Goal: Task Accomplishment & Management: Use online tool/utility

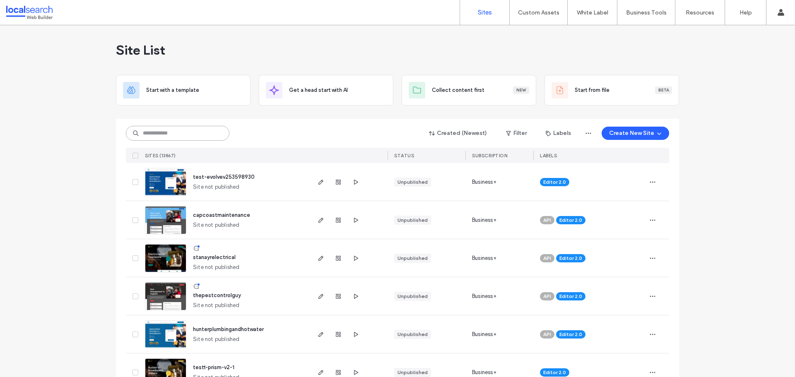
click at [153, 138] on input at bounding box center [177, 133] width 103 height 15
paste input "********"
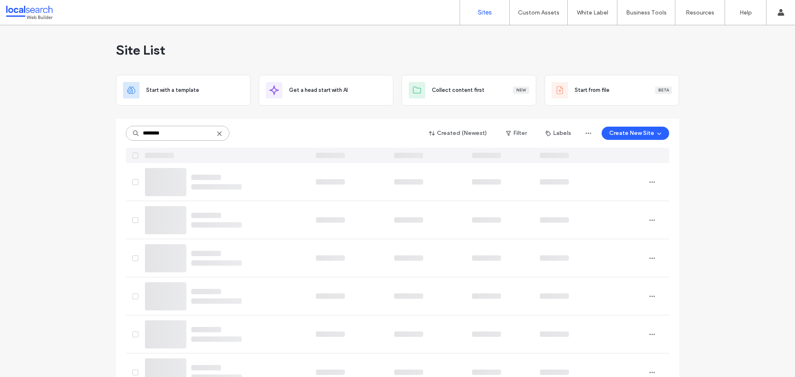
type input "********"
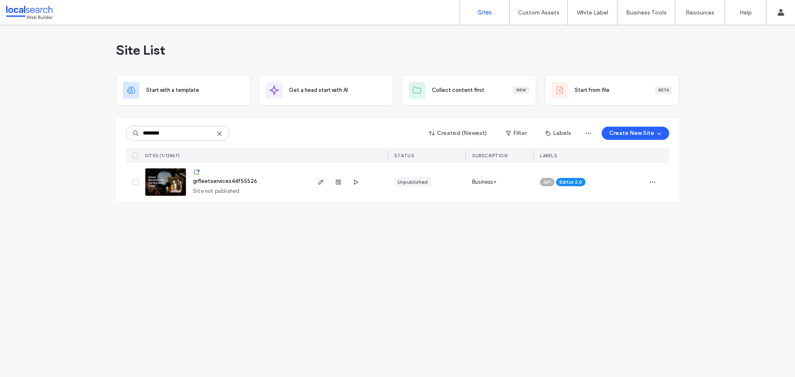
click at [315, 178] on div at bounding box center [348, 182] width 78 height 38
click at [320, 186] on span "button" at bounding box center [321, 182] width 10 height 10
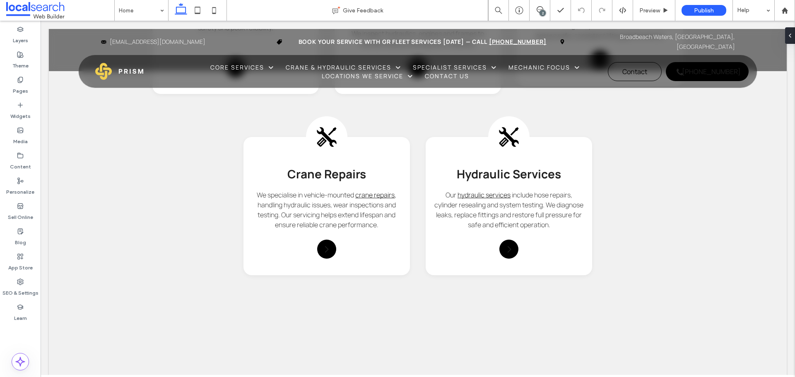
scroll to position [2318, 0]
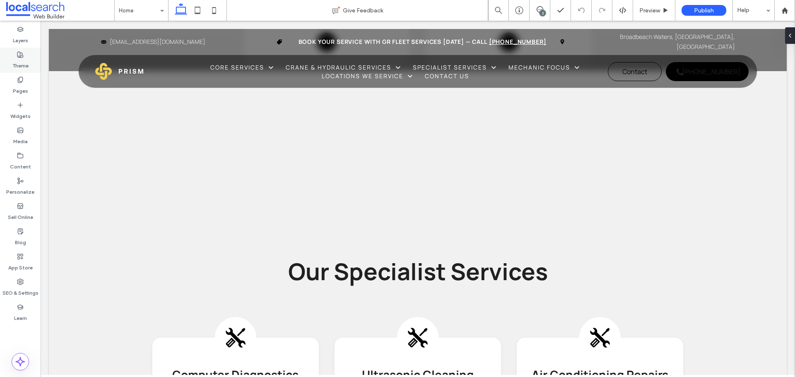
click at [14, 63] on label "Theme" at bounding box center [20, 64] width 16 height 12
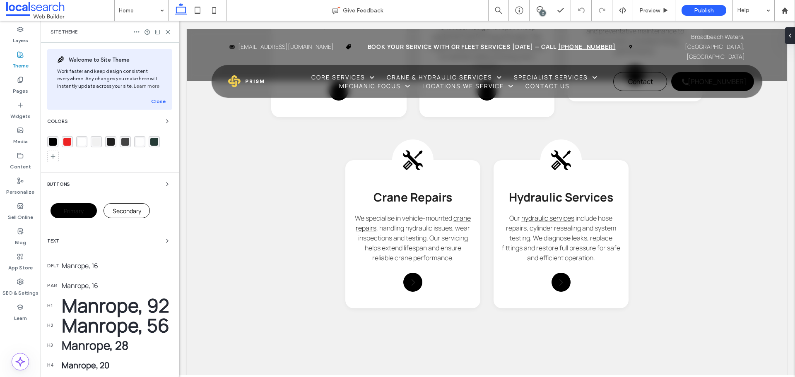
scroll to position [2542, 0]
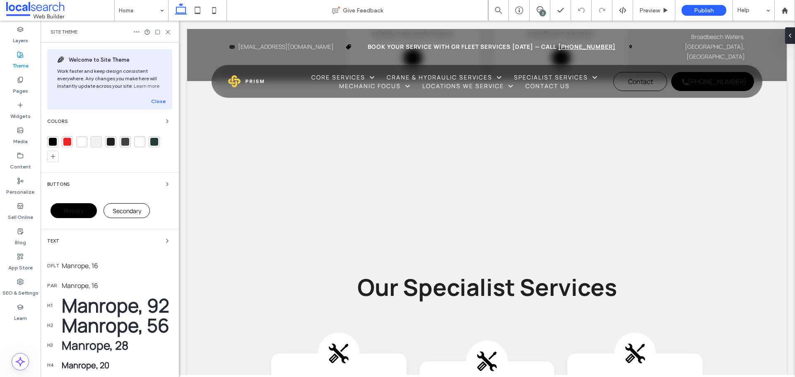
click at [168, 28] on div "Site Theme" at bounding box center [110, 32] width 138 height 22
click at [167, 32] on icon at bounding box center [168, 32] width 6 height 6
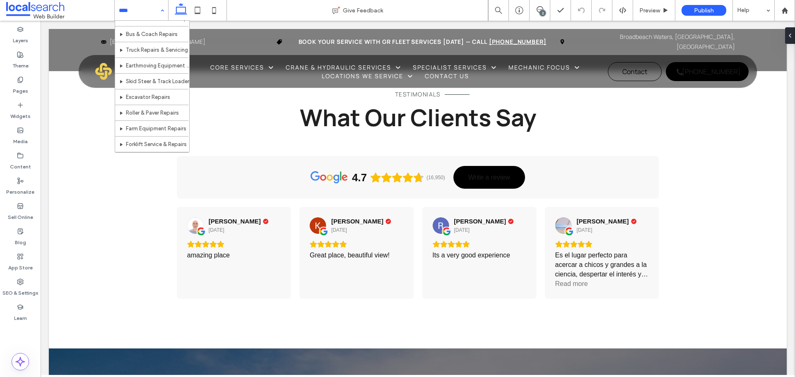
scroll to position [0, 0]
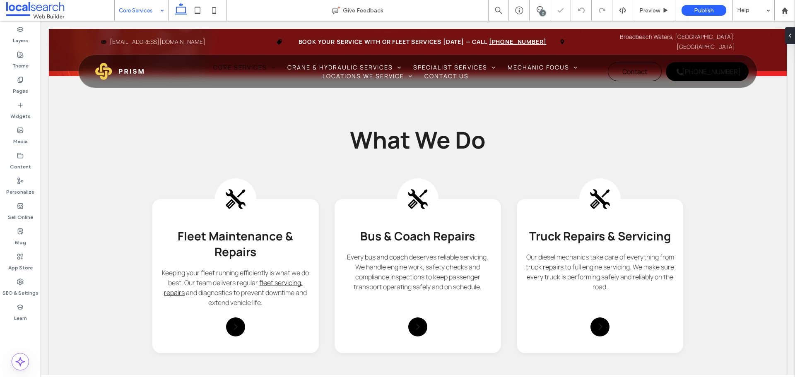
scroll to position [786, 0]
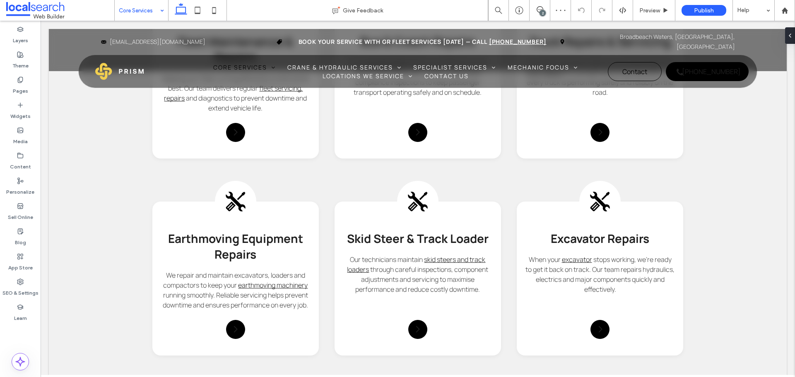
click at [153, 7] on input at bounding box center [139, 10] width 41 height 21
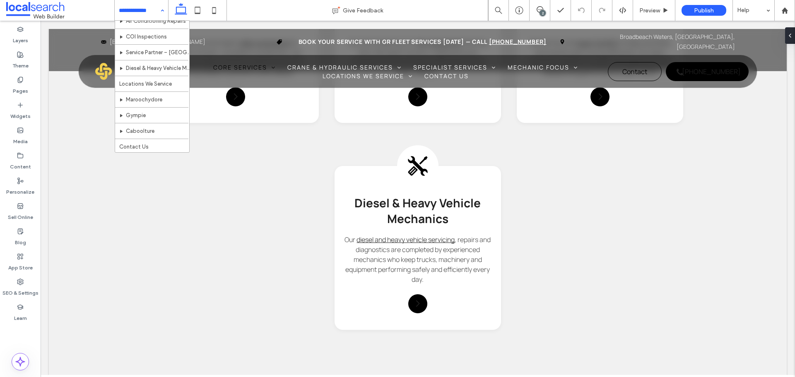
scroll to position [323, 0]
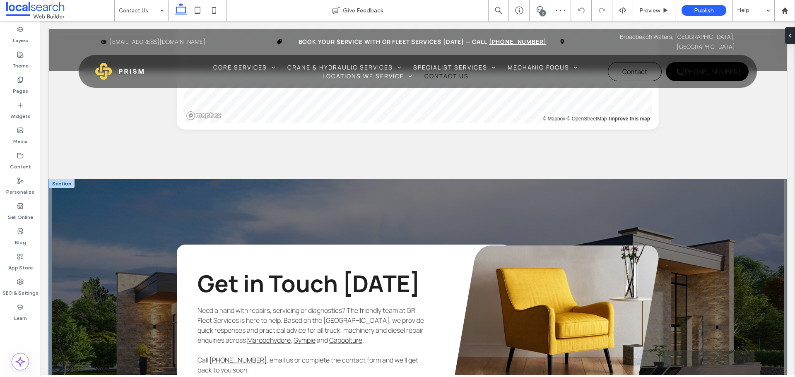
scroll to position [621, 0]
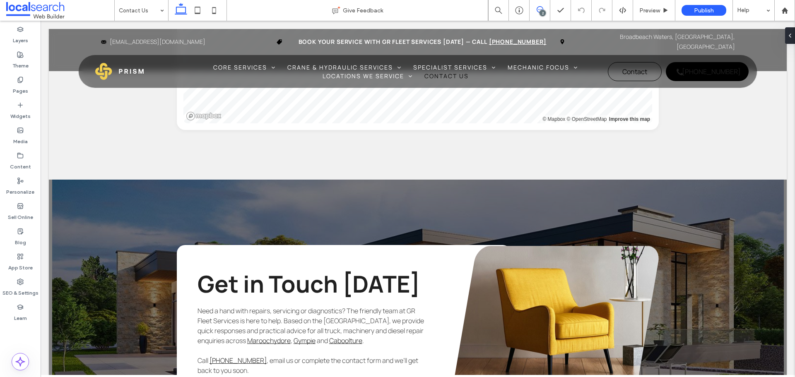
click at [542, 9] on icon at bounding box center [539, 9] width 7 height 7
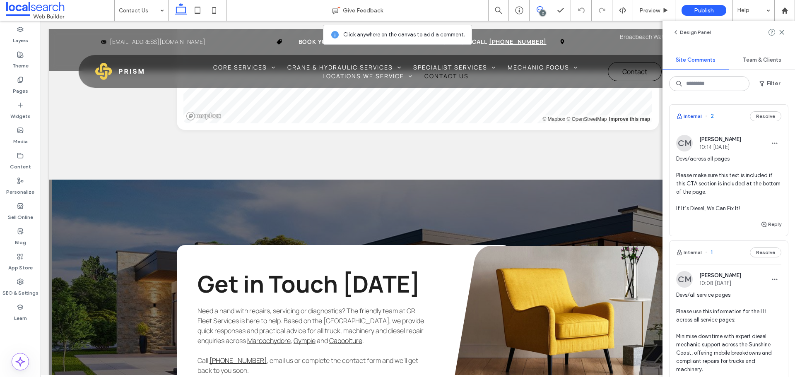
click at [696, 115] on button "Internal" at bounding box center [689, 116] width 26 height 10
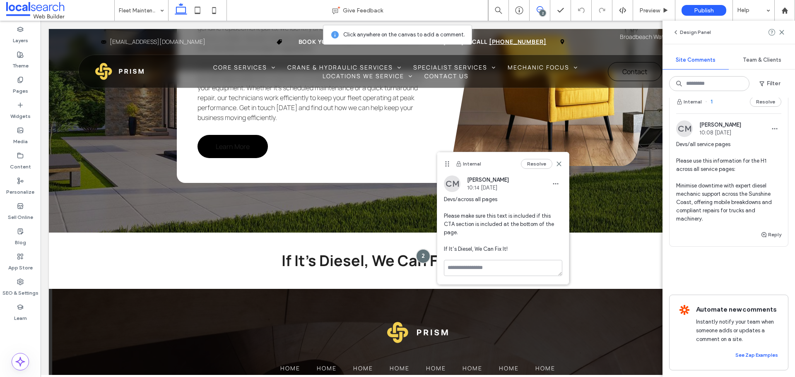
scroll to position [118, 0]
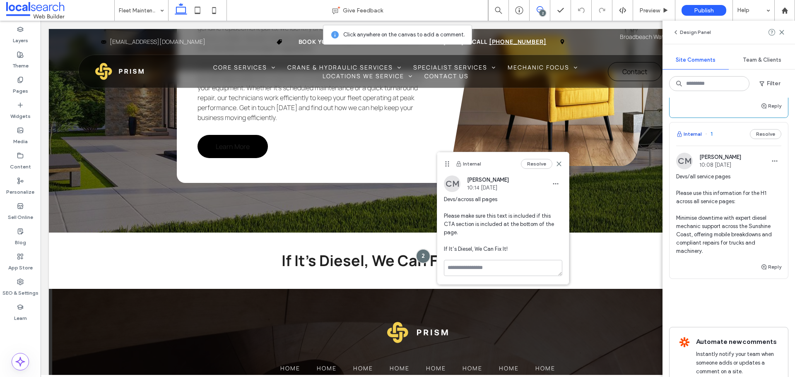
click at [690, 131] on button "Internal" at bounding box center [689, 134] width 26 height 10
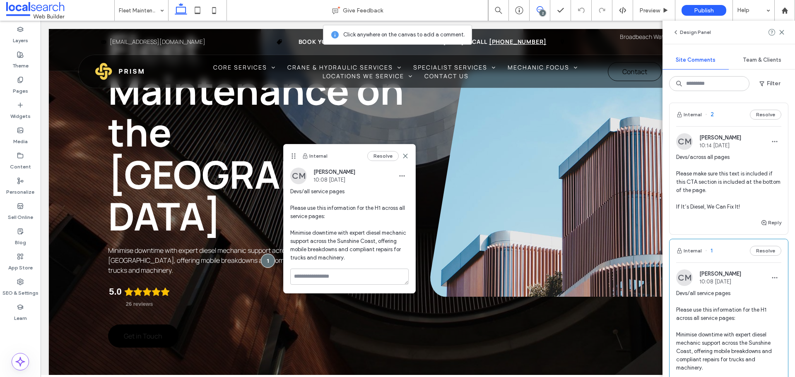
scroll to position [0, 0]
click at [683, 120] on span "button" at bounding box center [679, 116] width 7 height 9
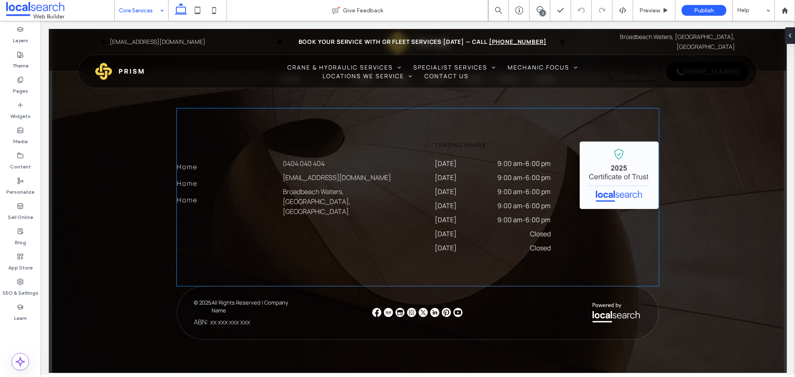
scroll to position [1841, 0]
click at [31, 284] on div "SEO & Settings" at bounding box center [20, 287] width 41 height 25
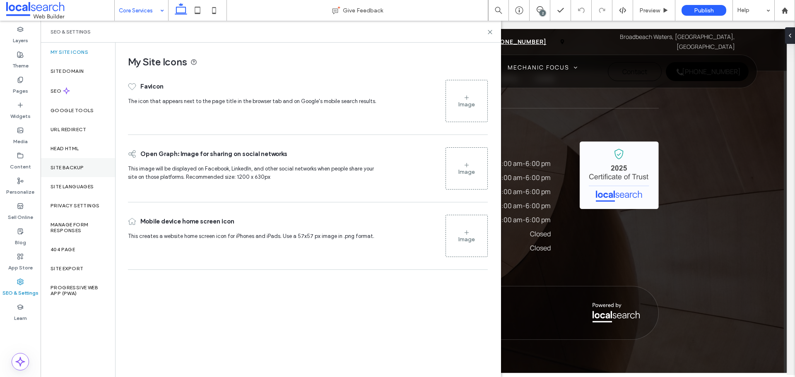
click at [58, 174] on div "Site Backup" at bounding box center [78, 167] width 75 height 19
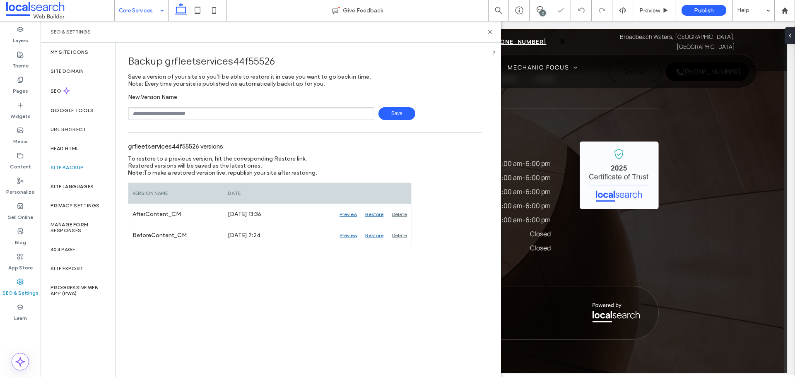
click at [155, 115] on input "text" at bounding box center [251, 113] width 246 height 13
type input "**********"
click at [390, 113] on span "Save" at bounding box center [396, 113] width 37 height 13
drag, startPoint x: 490, startPoint y: 31, endPoint x: 450, endPoint y: 10, distance: 45.7
click at [490, 31] on icon at bounding box center [490, 32] width 6 height 6
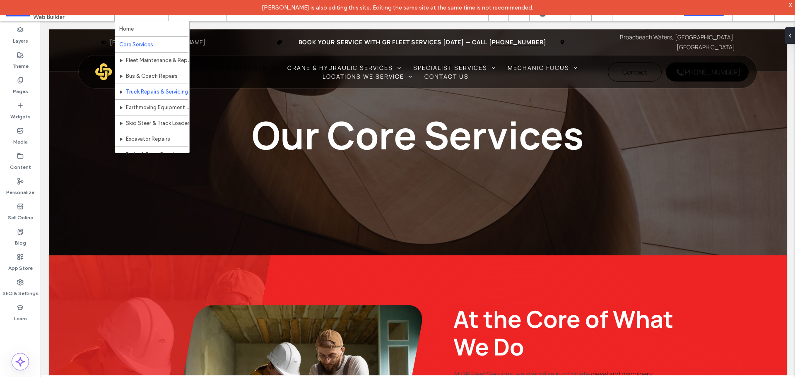
scroll to position [83, 0]
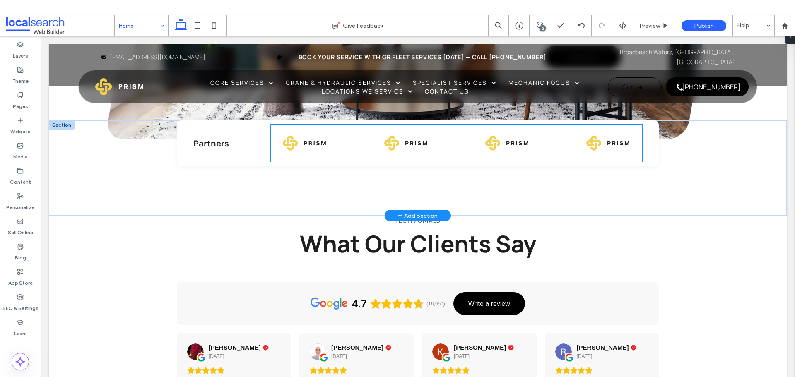
scroll to position [2980, 0]
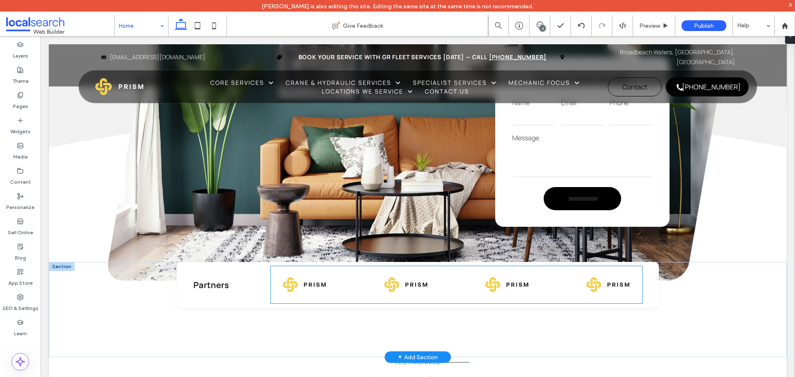
click at [313, 266] on div at bounding box center [446, 284] width 371 height 37
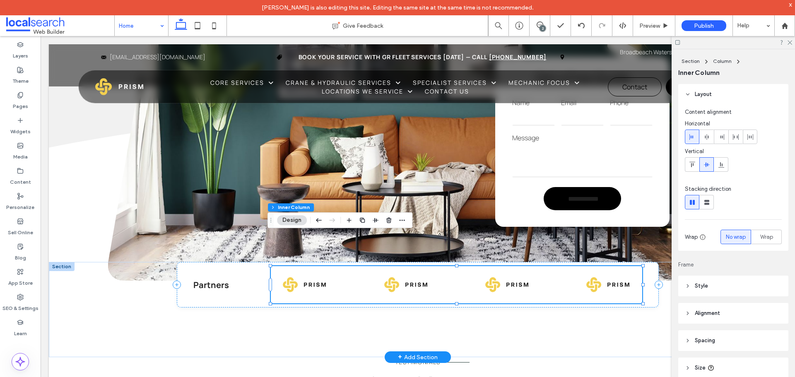
click at [323, 266] on div at bounding box center [443, 284] width 371 height 37
click at [383, 266] on img at bounding box center [404, 284] width 43 height 37
click at [372, 266] on img at bounding box center [393, 284] width 43 height 37
click at [380, 266] on img at bounding box center [401, 284] width 43 height 37
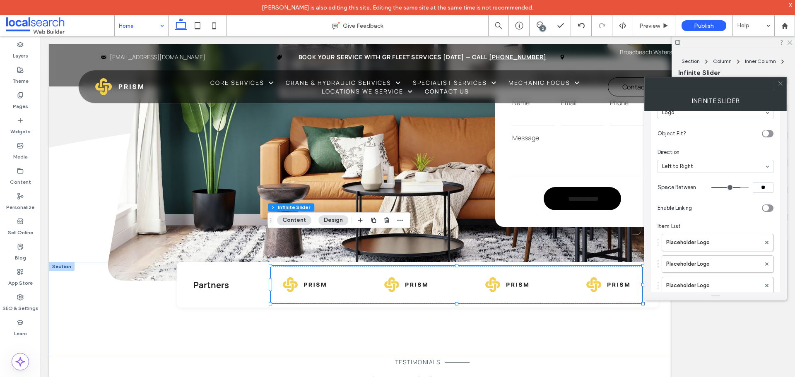
scroll to position [0, 0]
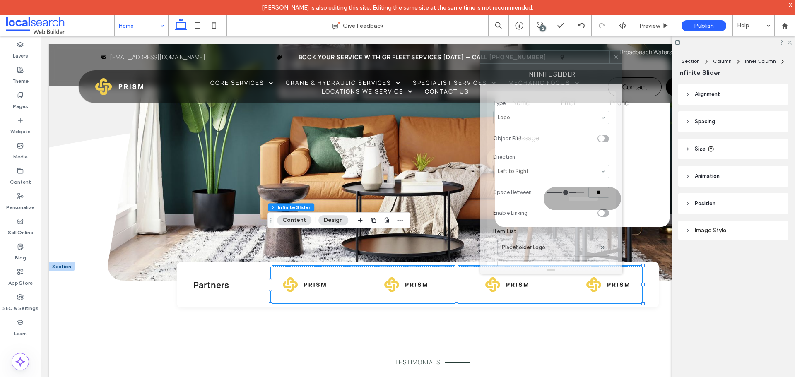
drag, startPoint x: 624, startPoint y: 84, endPoint x: 519, endPoint y: 62, distance: 107.0
click at [519, 62] on div at bounding box center [544, 57] width 129 height 12
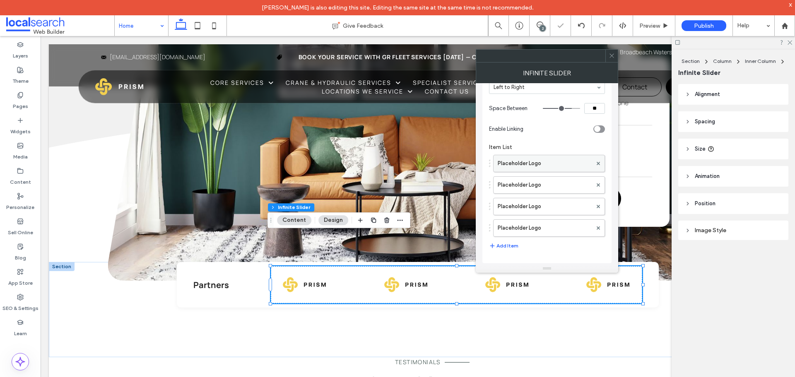
click at [527, 163] on label "Placeholder Logo" at bounding box center [545, 163] width 94 height 17
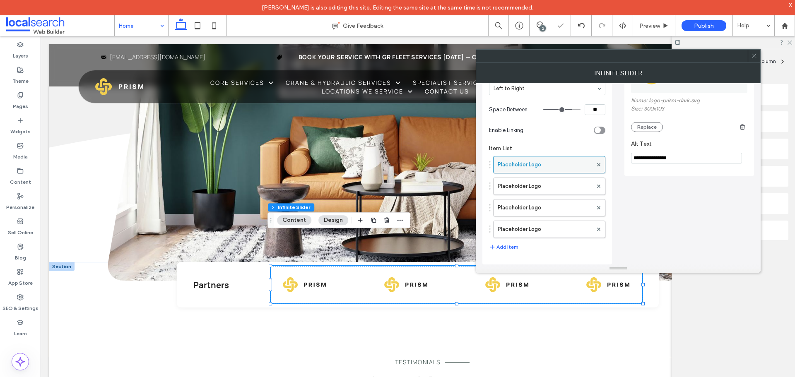
scroll to position [82, 0]
click at [755, 57] on icon at bounding box center [754, 56] width 6 height 6
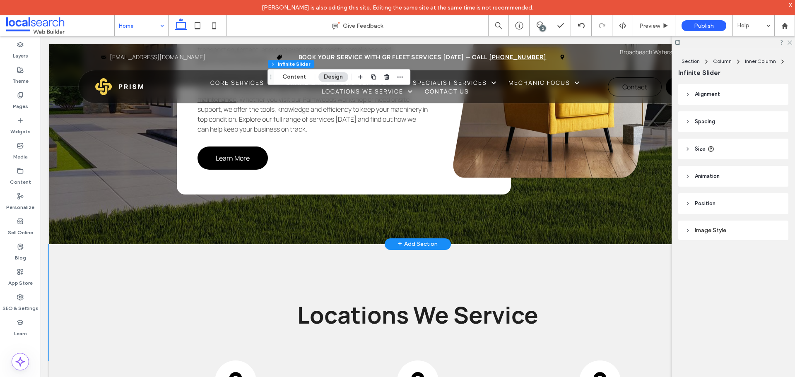
scroll to position [3651, 0]
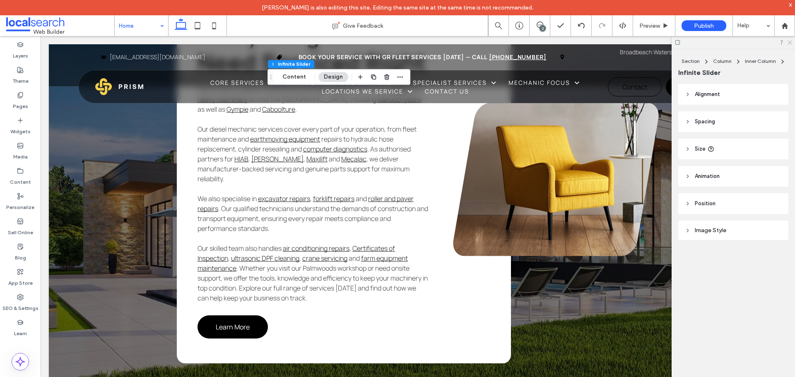
click at [789, 41] on icon at bounding box center [788, 41] width 5 height 5
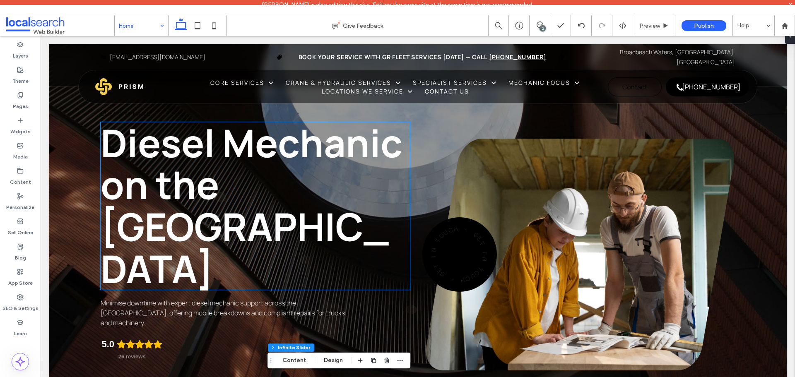
scroll to position [41, 0]
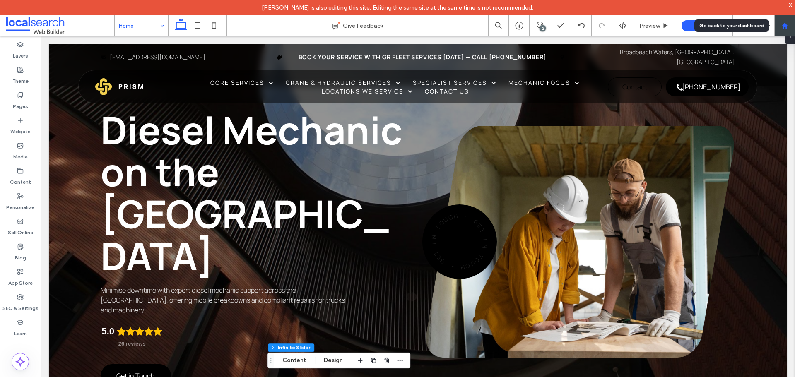
click at [790, 24] on div at bounding box center [784, 25] width 20 height 7
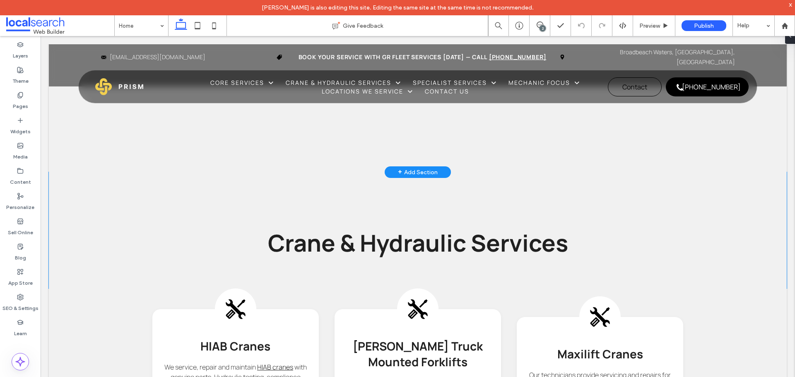
scroll to position [1616, 0]
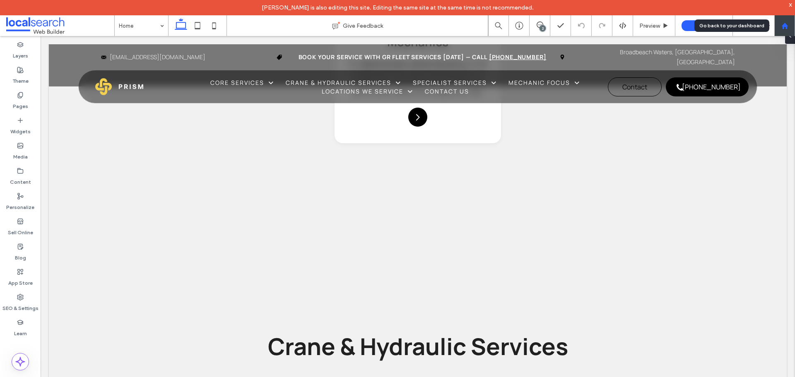
click at [781, 30] on div at bounding box center [784, 25] width 21 height 21
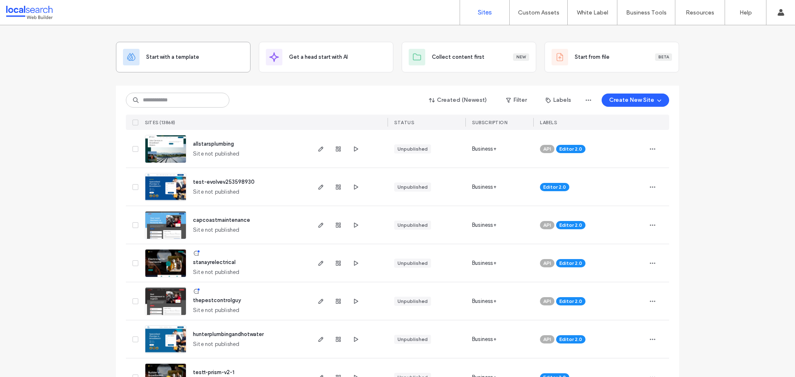
scroll to position [41, 0]
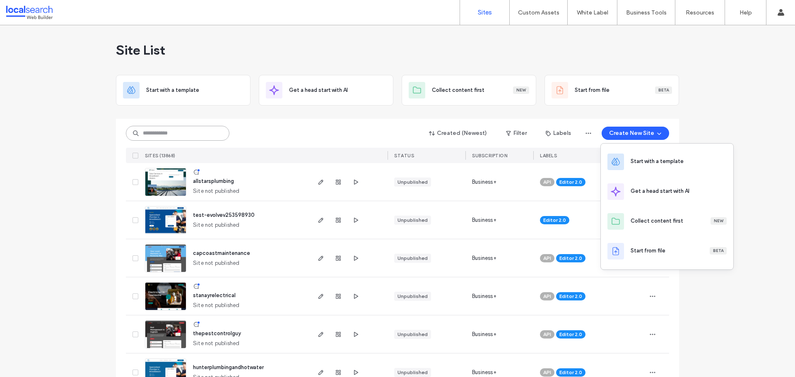
click at [169, 133] on input at bounding box center [177, 133] width 103 height 15
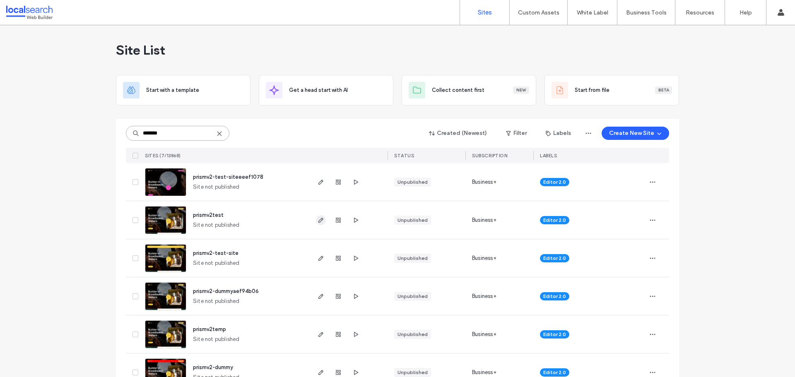
type input "*******"
click at [318, 219] on icon "button" at bounding box center [320, 220] width 7 height 7
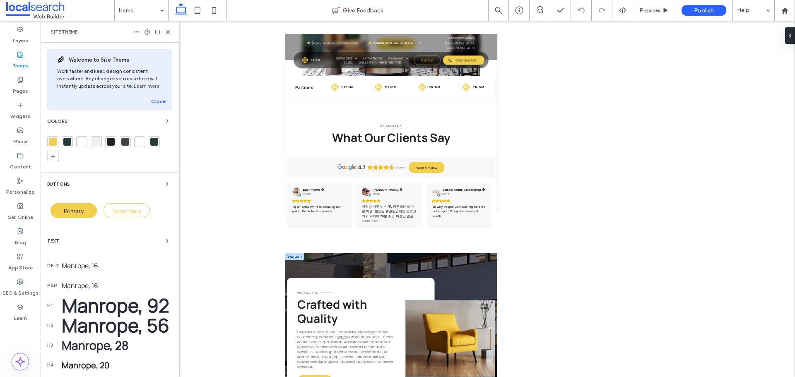
scroll to position [1695, 0]
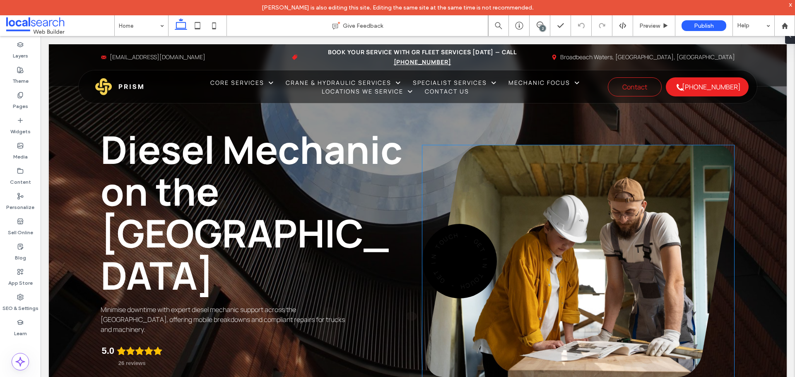
scroll to position [83, 0]
